Goal: Task Accomplishment & Management: Manage account settings

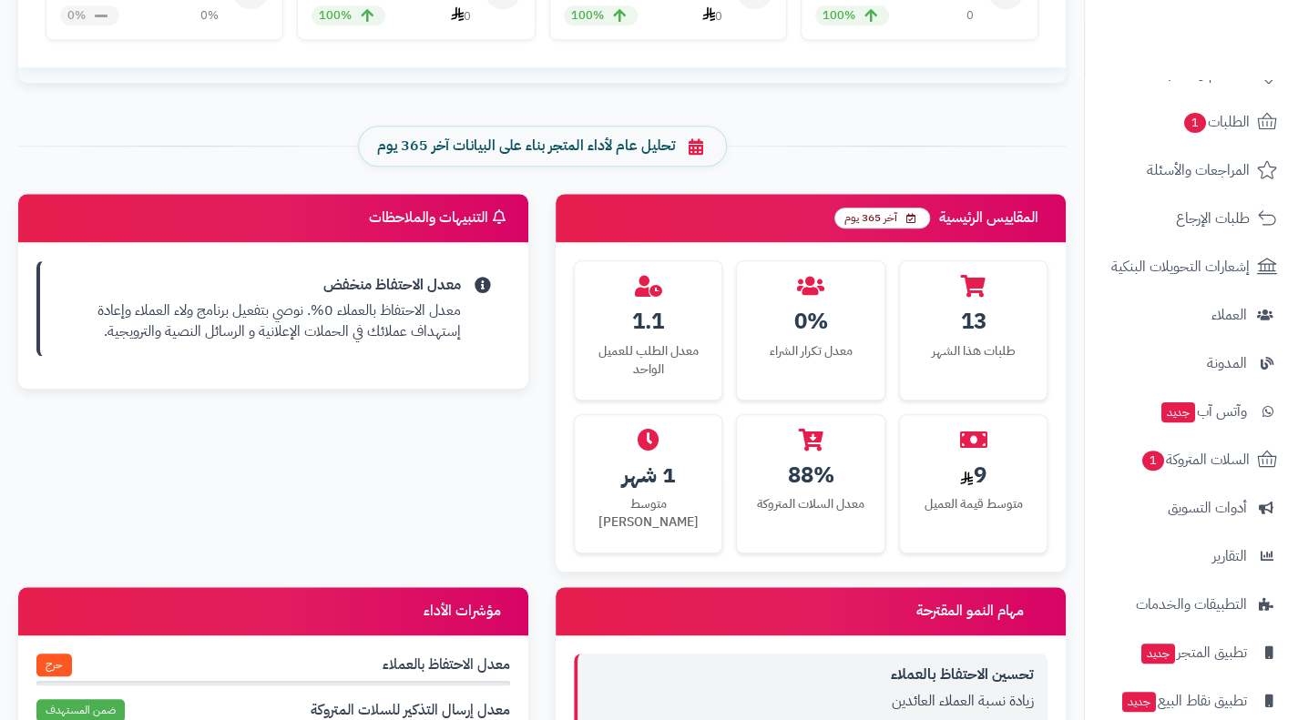
scroll to position [160, 0]
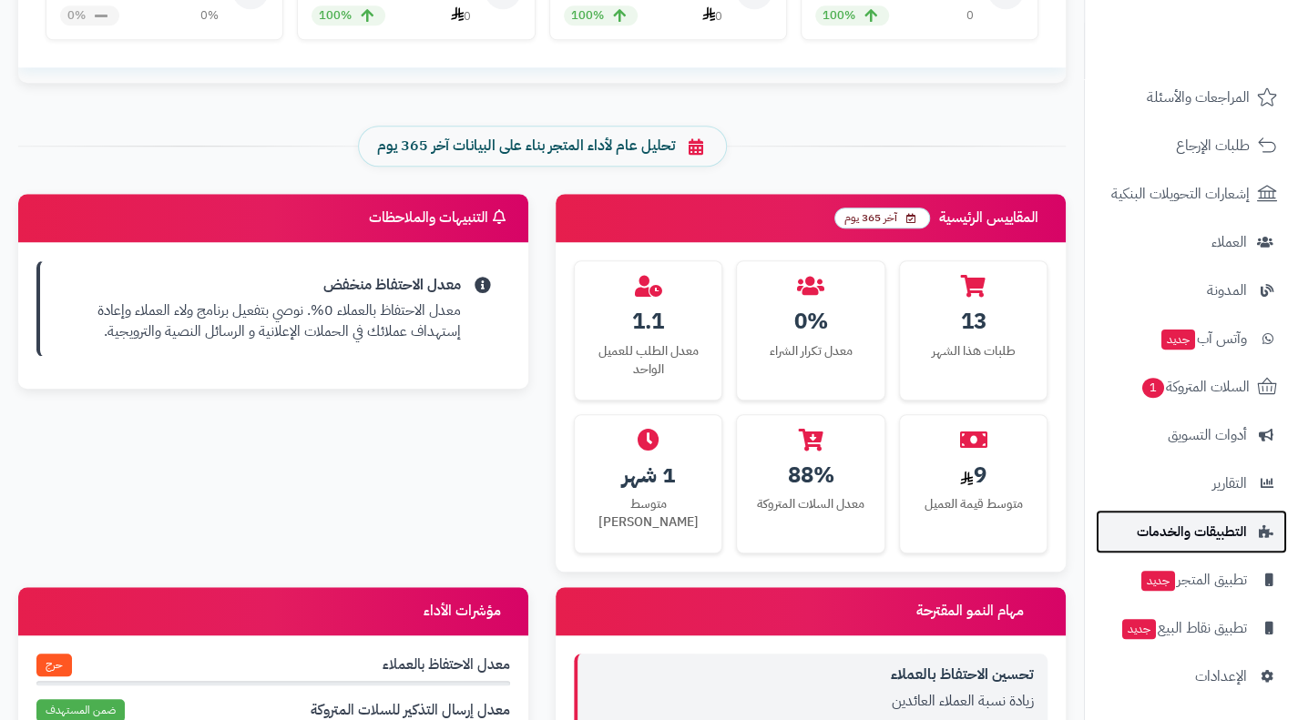
click at [1211, 540] on span "التطبيقات والخدمات" at bounding box center [1192, 532] width 110 height 26
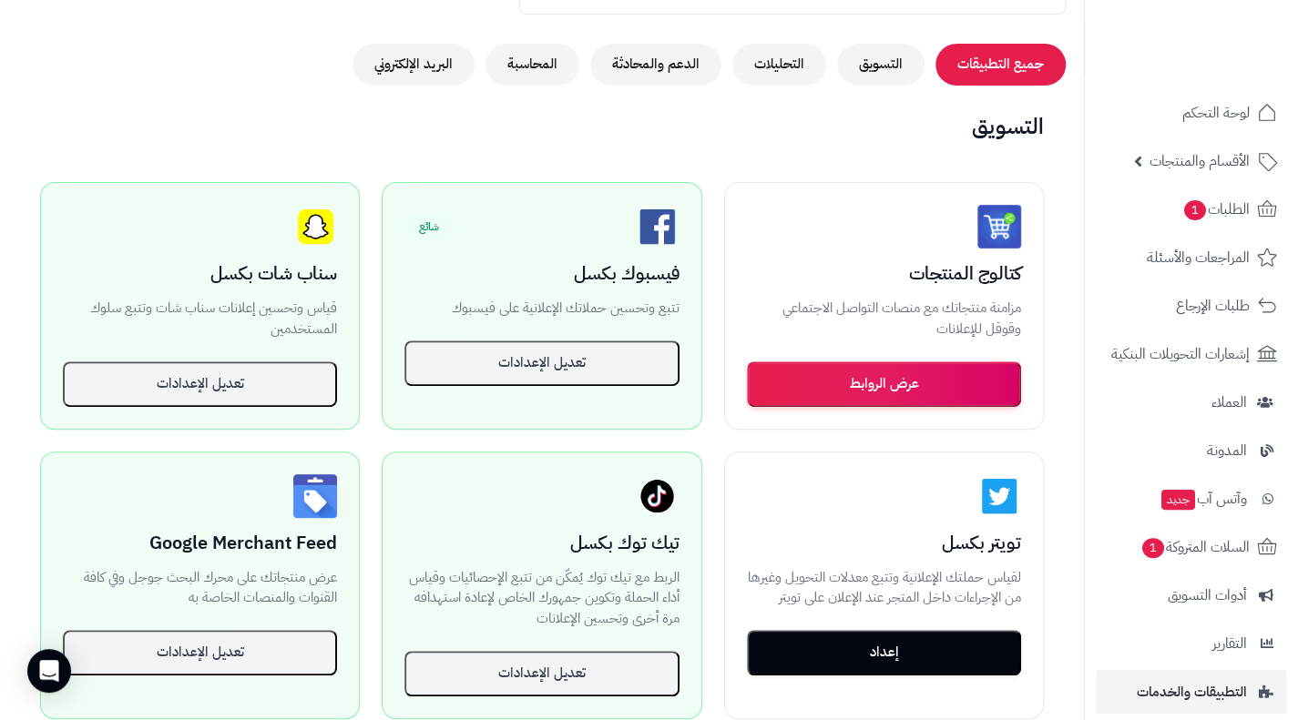
scroll to position [300, 0]
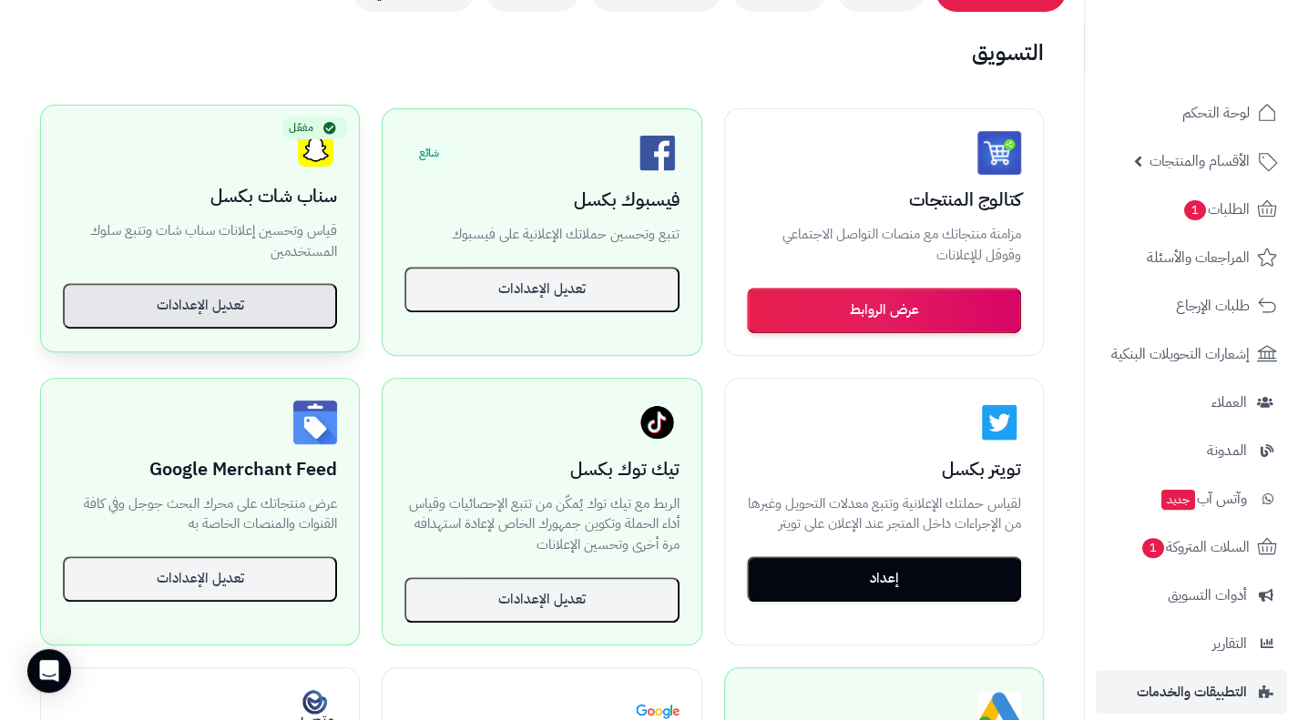
click at [257, 312] on button "تعديل الإعدادات" at bounding box center [200, 306] width 274 height 46
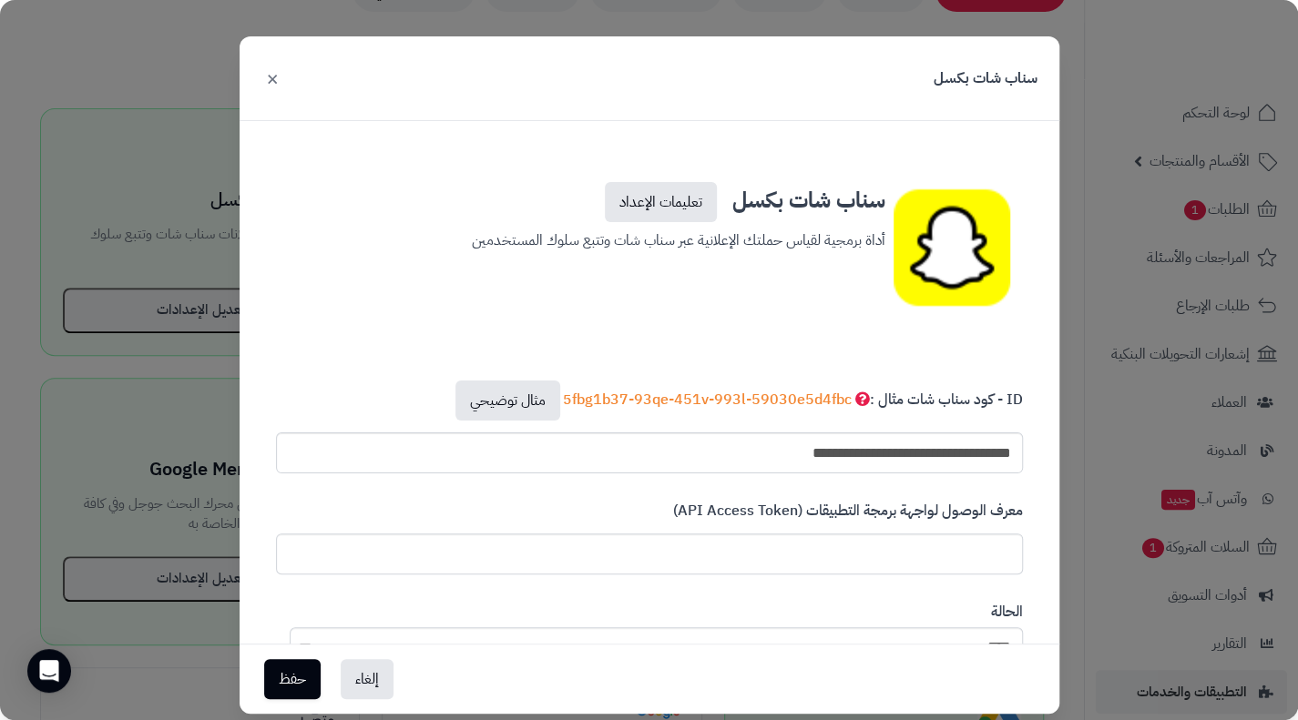
scroll to position [75, 0]
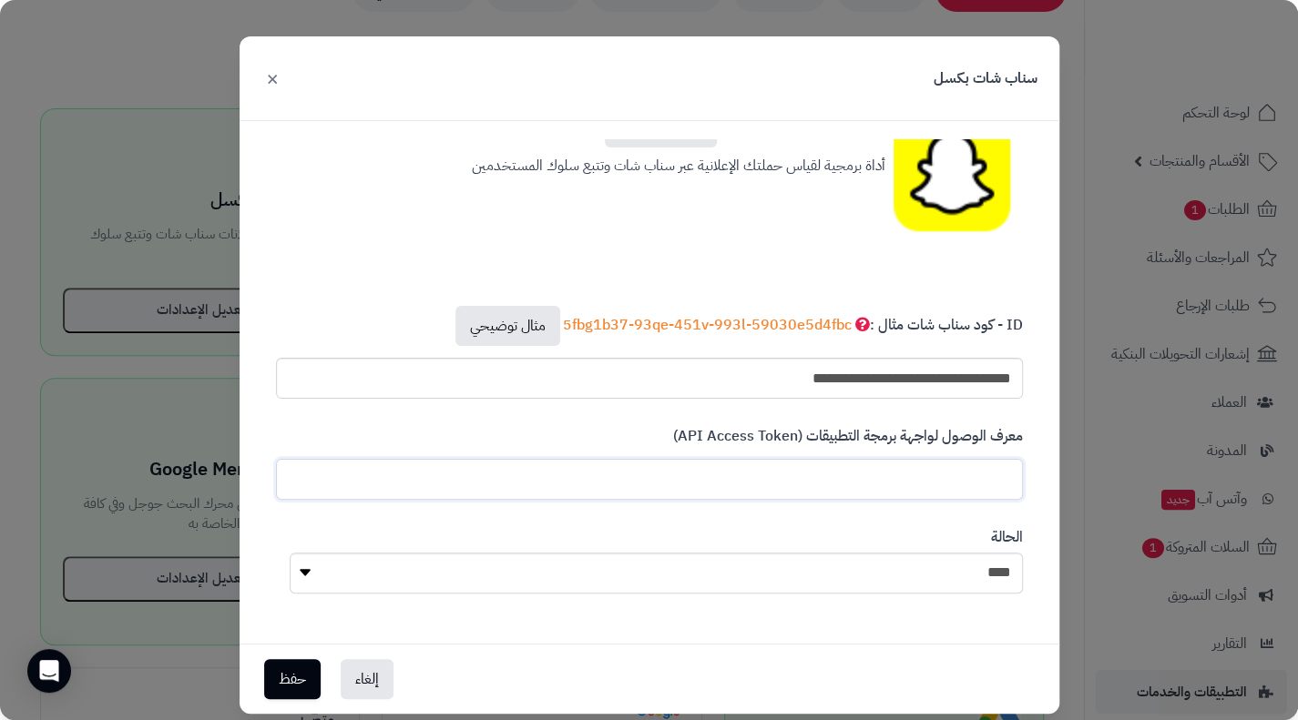
paste input "**********"
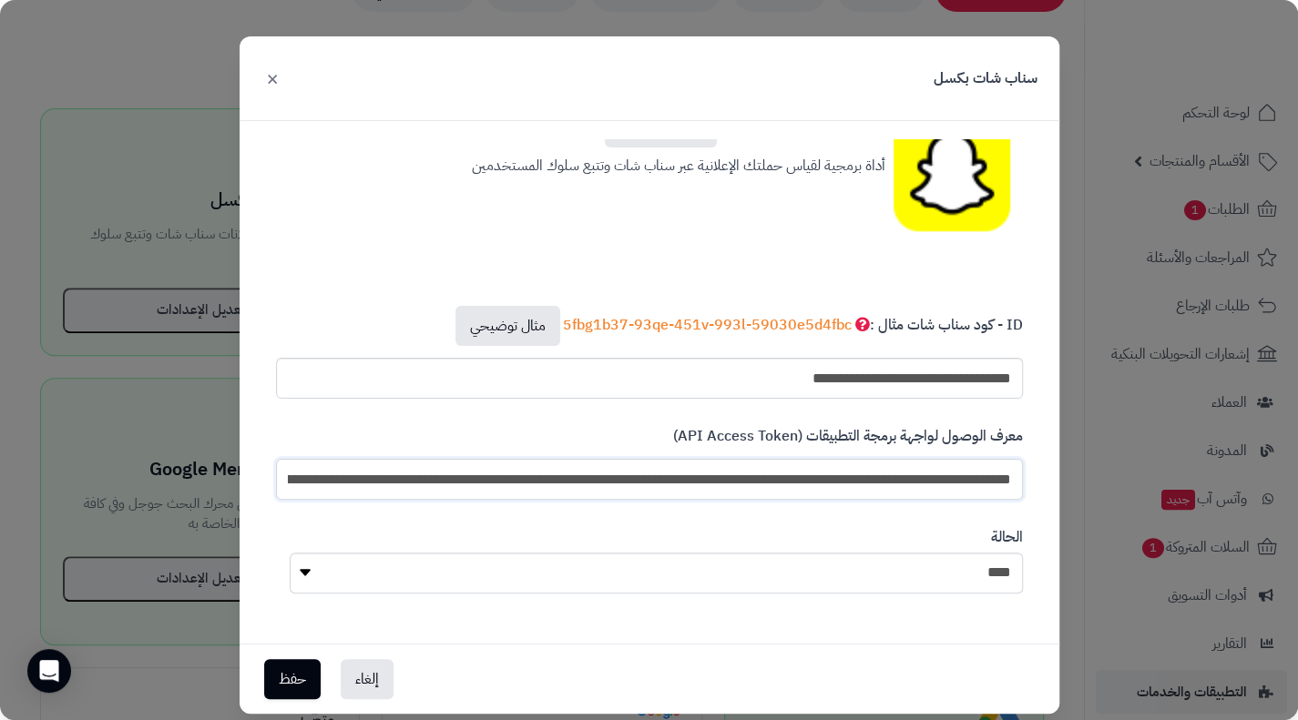
scroll to position [0, -2990]
type input "**********"
click at [520, 334] on link "مثال توضيحي" at bounding box center [507, 326] width 105 height 40
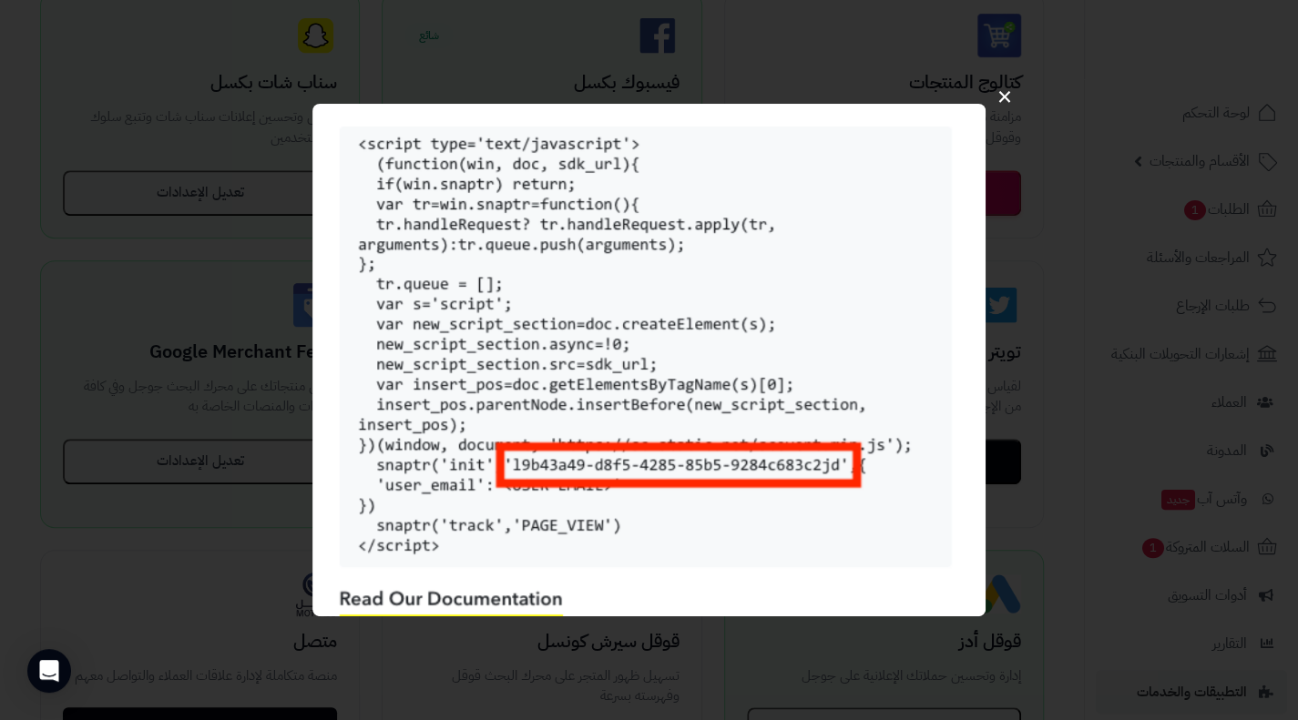
scroll to position [414, 0]
click at [1002, 107] on button "×" at bounding box center [1004, 95] width 35 height 57
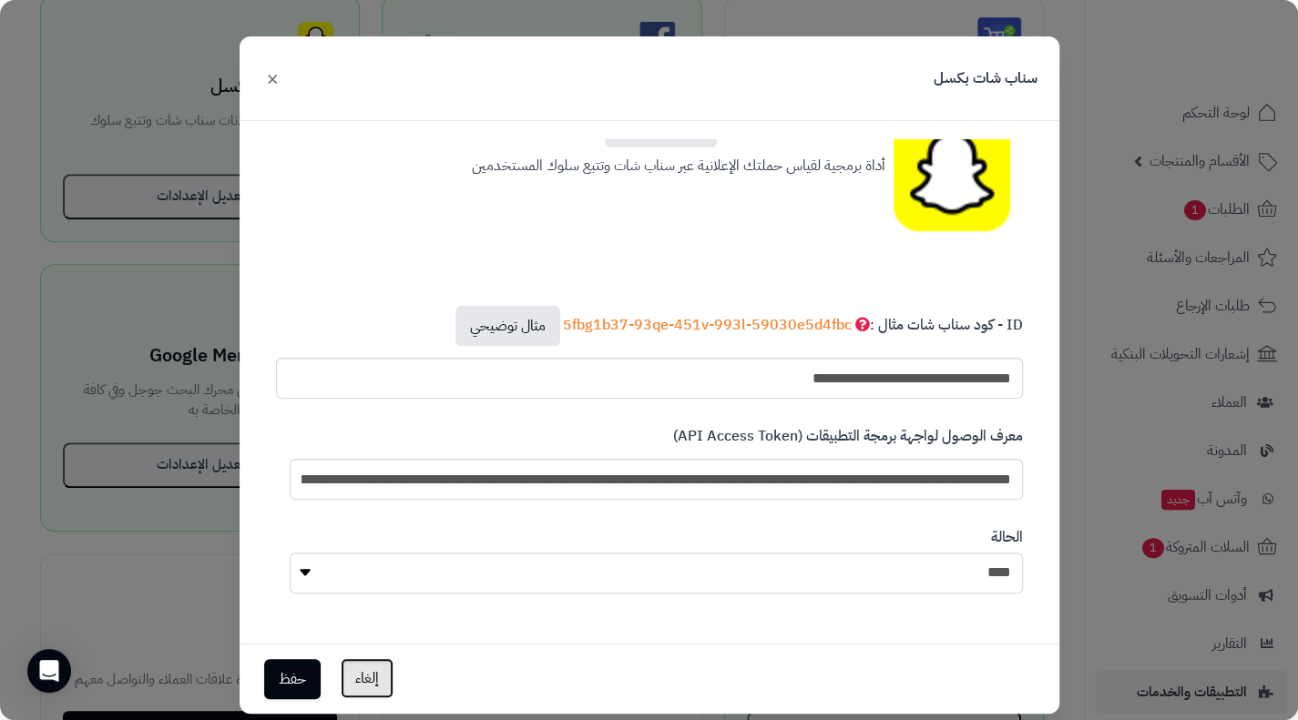
click at [366, 686] on button "إلغاء" at bounding box center [367, 679] width 53 height 40
